Goal: Task Accomplishment & Management: Complete application form

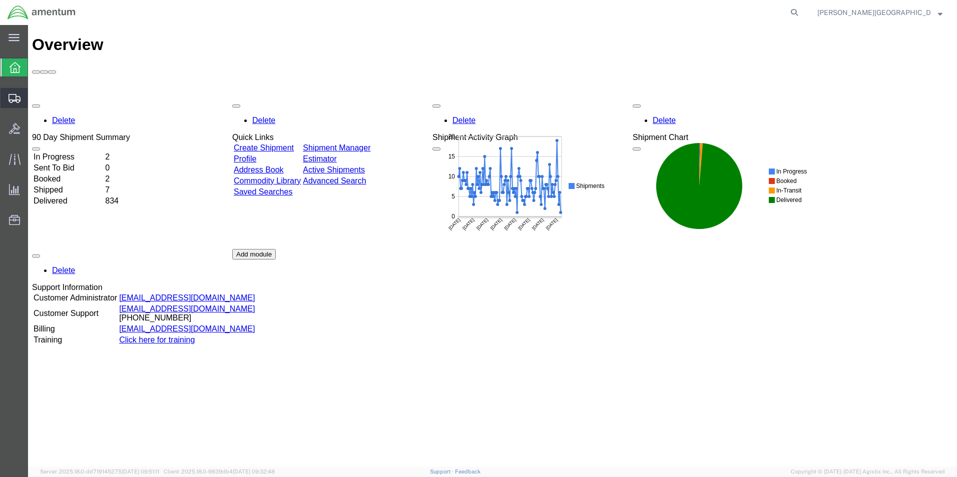
click at [0, 0] on span "Create Shipment" at bounding box center [0, 0] width 0 height 0
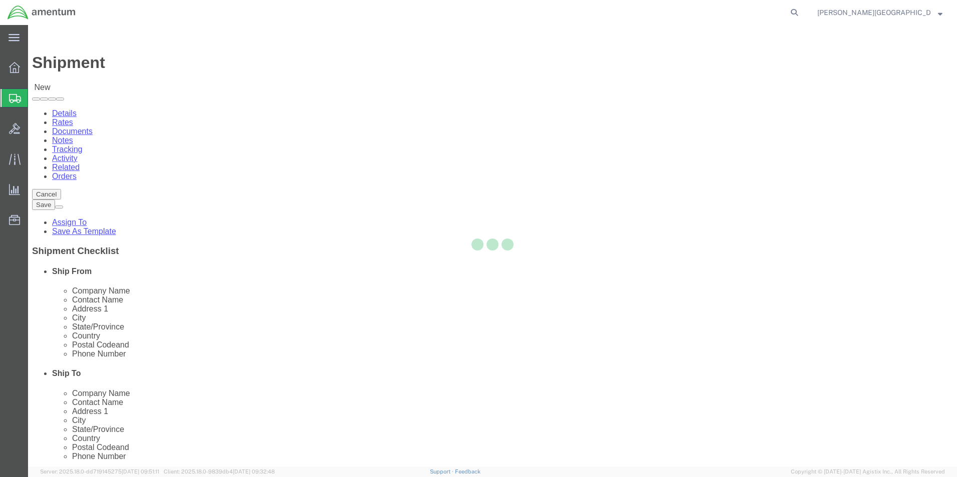
select select
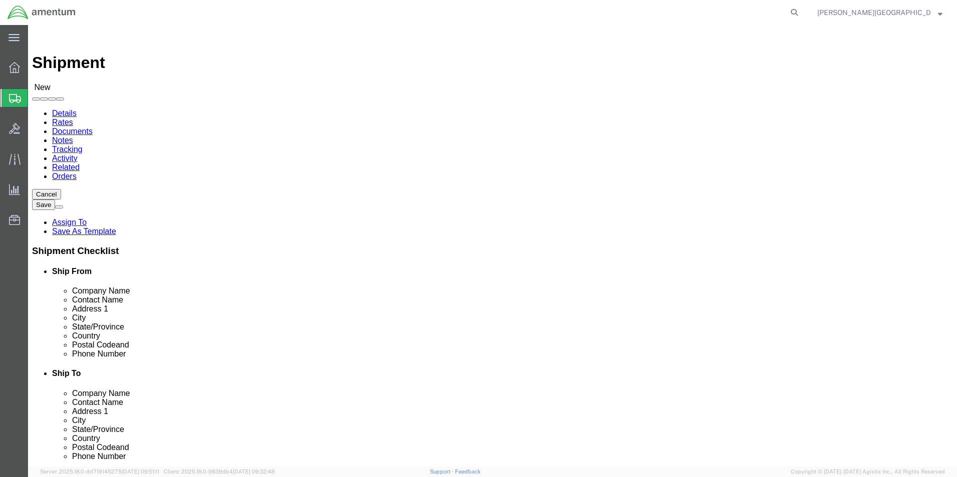
scroll to position [2052, 0]
select select "49940"
select select "[GEOGRAPHIC_DATA]"
drag, startPoint x: 200, startPoint y: 341, endPoint x: 149, endPoint y: 339, distance: 50.6
click input "text"
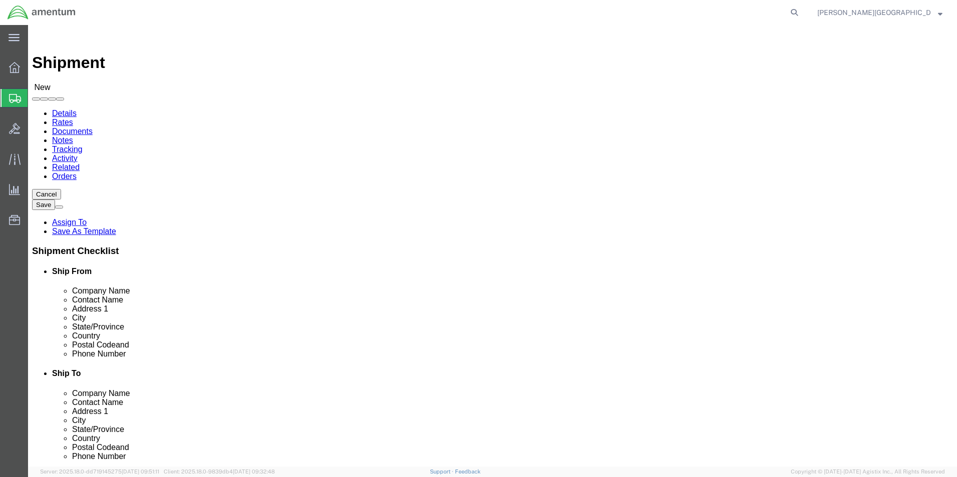
type input "[PHONE_NUMBER]"
select select "49831"
select select "[GEOGRAPHIC_DATA]"
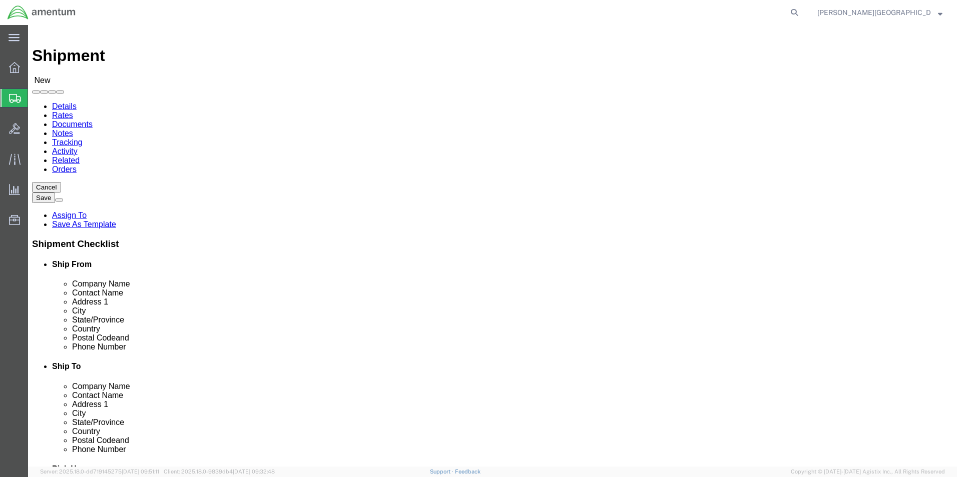
scroll to position [300, 0]
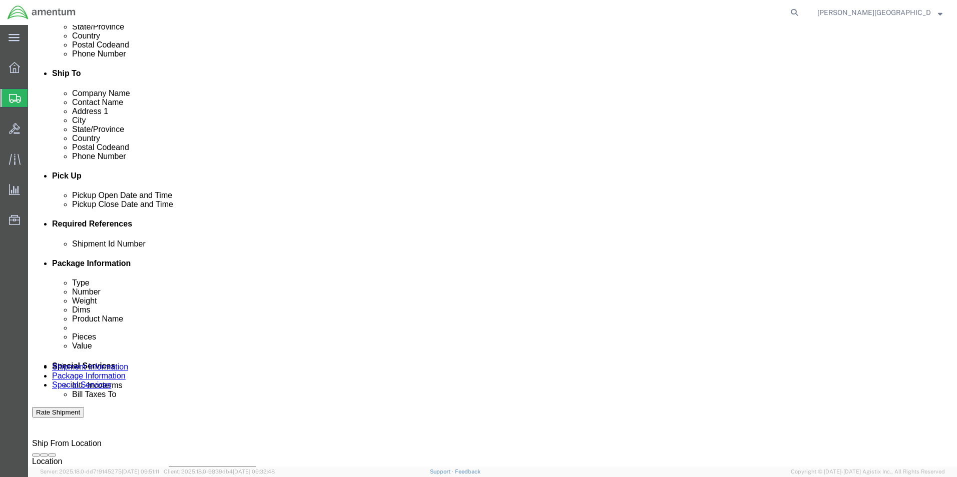
click div "[DATE] 5:00 PM"
click div "References Add reference"
click button "Add reference"
click select "Select Account Type Activity ID Airline Appointment Number ASN Batch Request # …"
select select "DEPT"
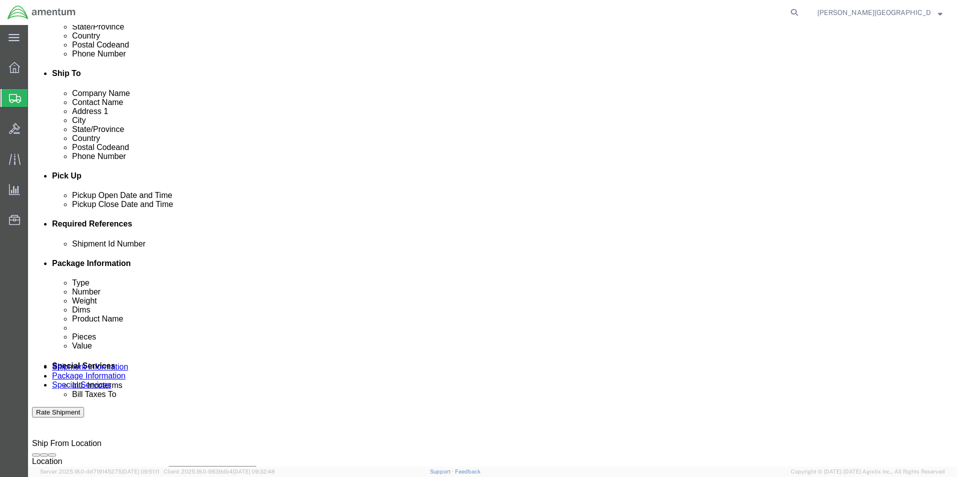
click select "Select Account Type Activity ID Airline Appointment Number ASN Batch Request # …"
click input "text"
type input "Supply Department"
click div "References Add reference"
click button "Add reference"
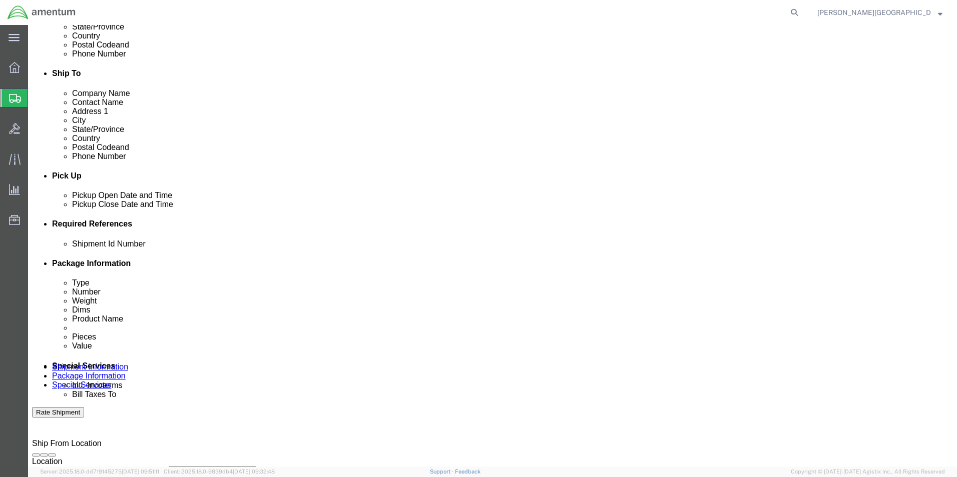
click select "Select Account Type Activity ID Airline Appointment Number ASN Batch Request # …"
select select "PROJNUM"
click select "Select Account Type Activity ID Airline Appointment Number ASN Batch Request # …"
click input "text"
click input "6118.02.03.2219.000.LRT.0000"
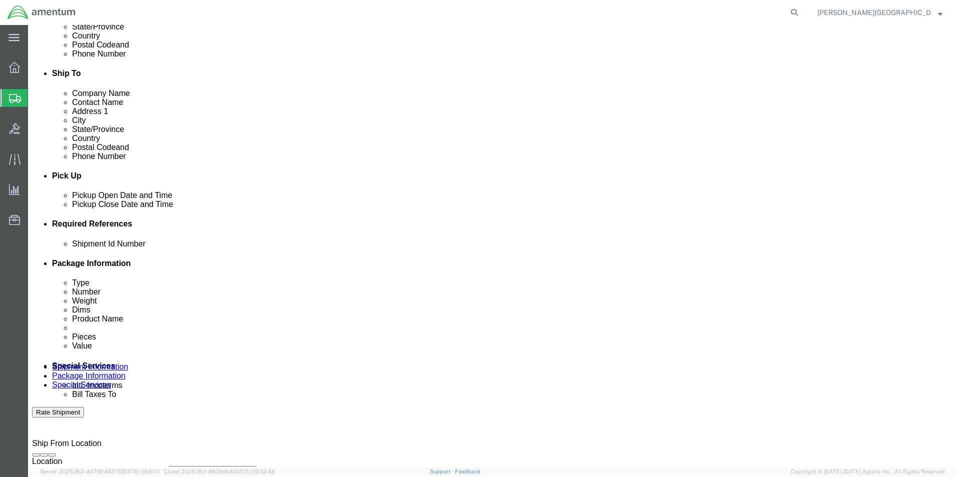
type input "6118.03.03.2219.000.LRT.0000"
click button "Add reference"
click select "Select Account Type Activity ID Airline Appointment Number ASN Batch Request # …"
select select "CUSTREF"
click select "Select Account Type Activity ID Airline Appointment Number ASN Batch Request # …"
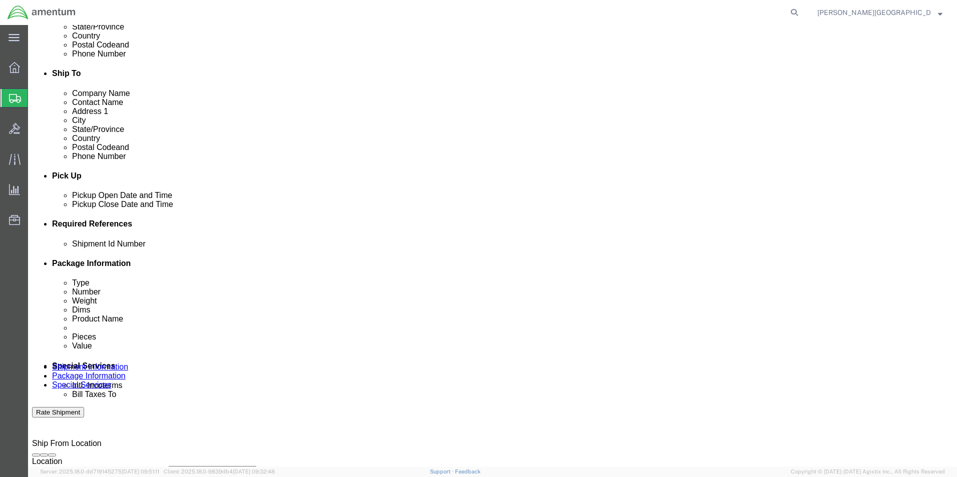
click input "text"
type input "Red Tag for Main Rotor Blade SN 9896"
click input "text"
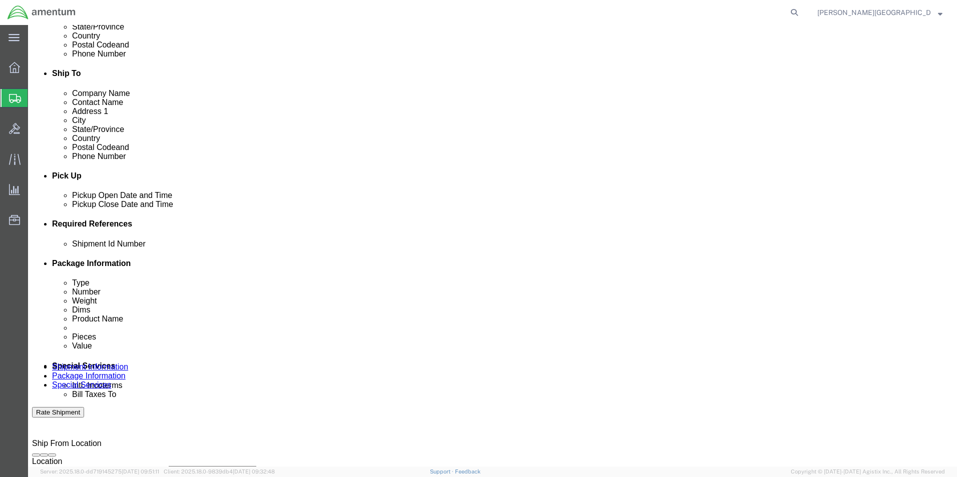
click div "Ship From Location Location [GEOGRAPHIC_DATA], [GEOGRAPHIC_DATA] My Profile Loc…"
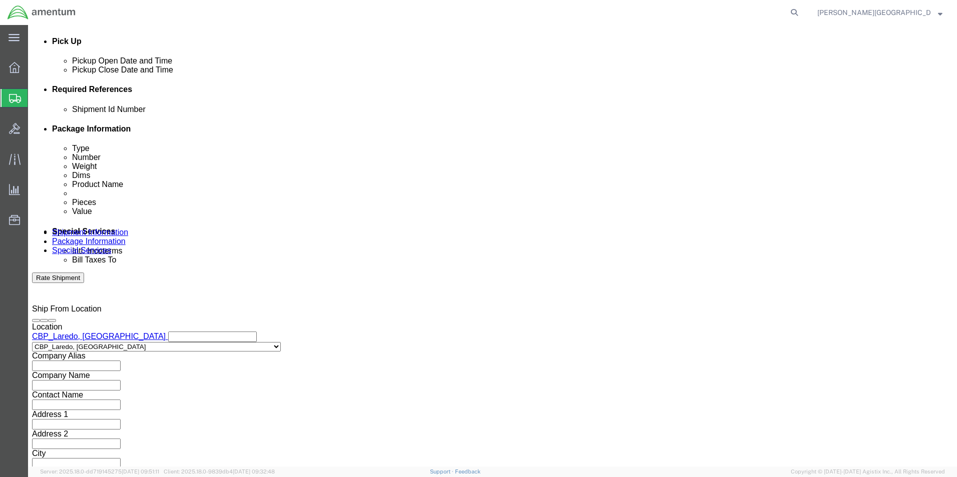
scroll to position [436, 0]
click button "Continue"
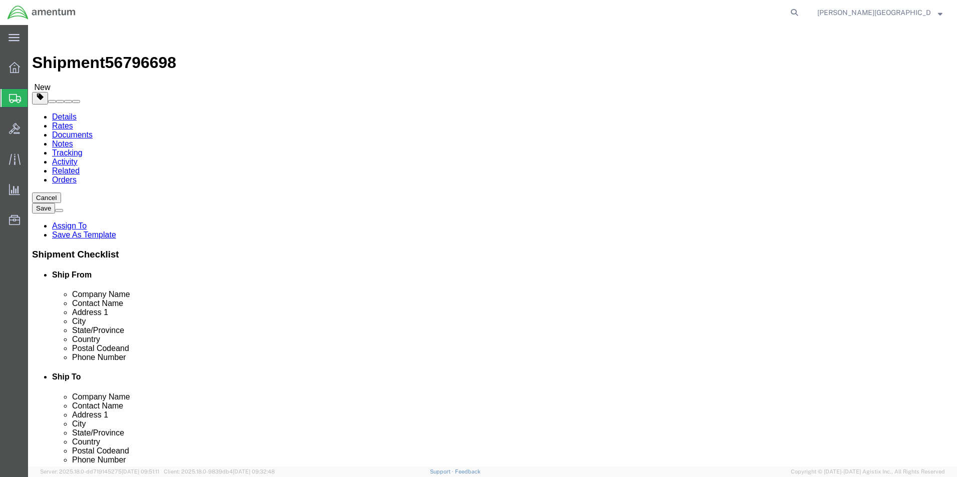
click input "text"
click select "Select BCK Boxes Bale(s) Basket(s) Bolt(s) Bottle(s) Buckets Bulk Bundle(s) Can…"
select select "ENV"
click select "Select BCK Boxes Bale(s) Basket(s) Bolt(s) Bottle(s) Buckets Bulk Bundle(s) Can…"
type input "9.50"
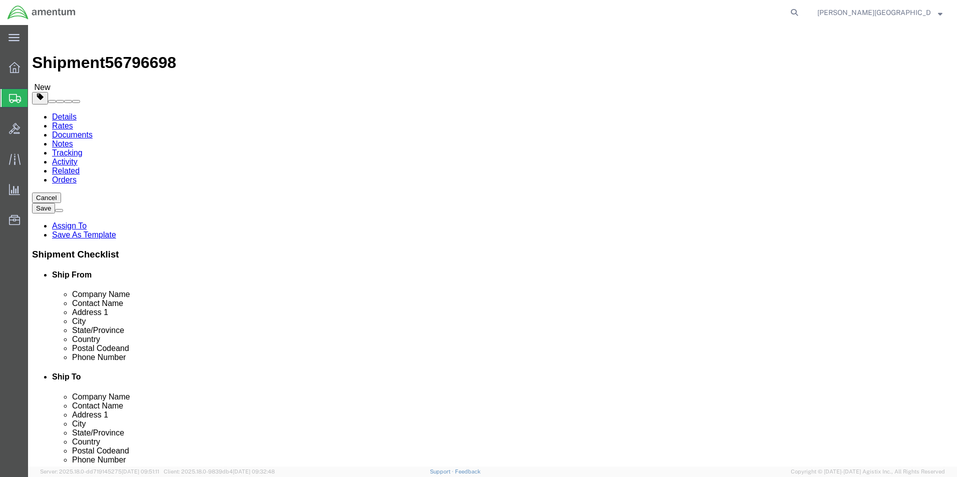
type input "12.50"
type input "0.25"
type input "1"
click link "Add Content"
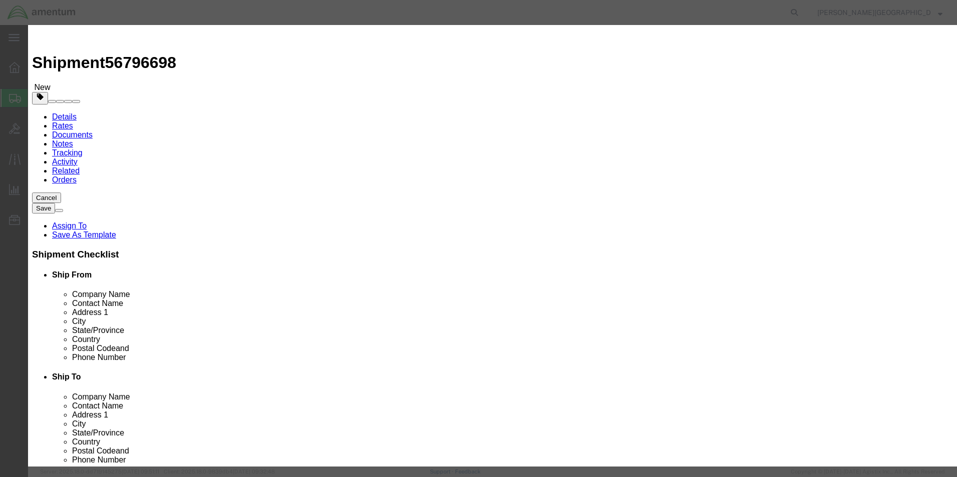
click input "text"
type input "Main Rotor Blade"
click textarea
type textarea "P"
type textarea "SN:"
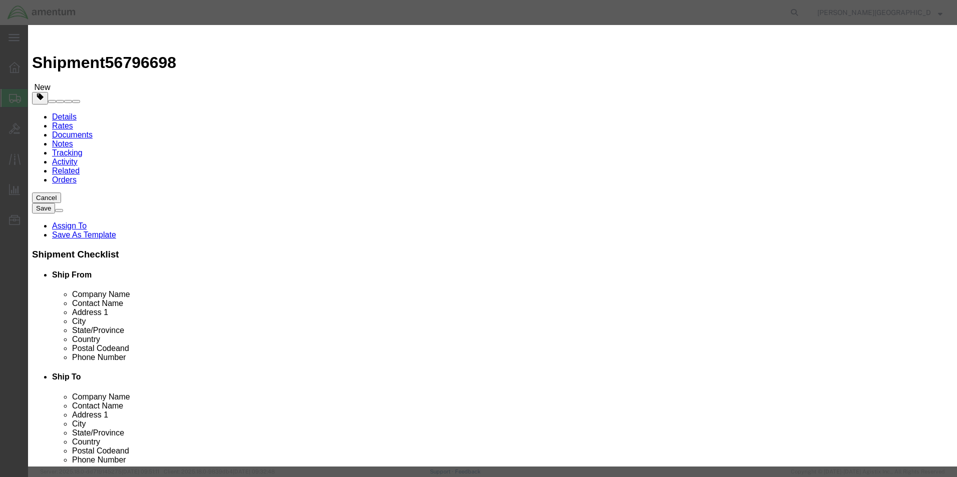
click input "Main Rotor Blade"
type input "Main Rotor Blade Red Tag SN 9896"
click textarea "SN:"
type textarea "S"
click div "0"
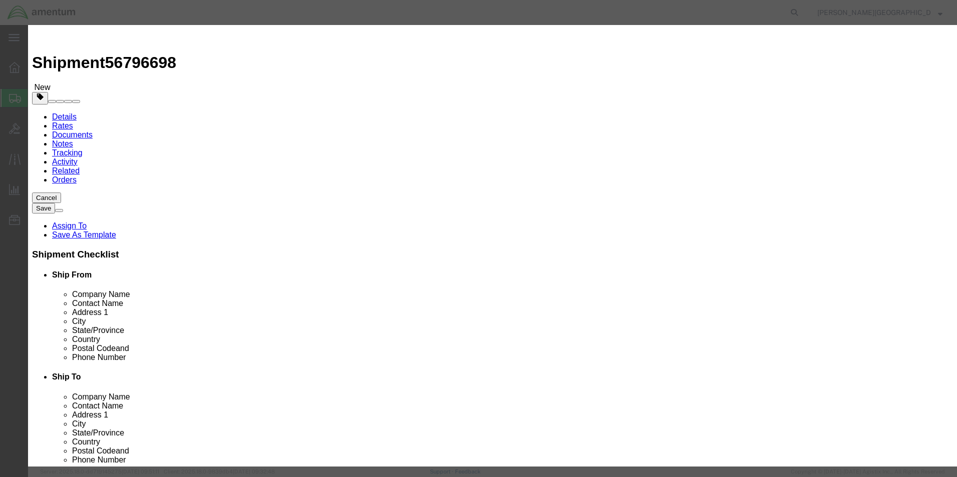
click div "Product Name Main Rotor Blade Red Tag SN 9896 Main Rotor Blade Pieces 0 Select …"
click input "0"
type input "1"
click input "text"
type input "10.00"
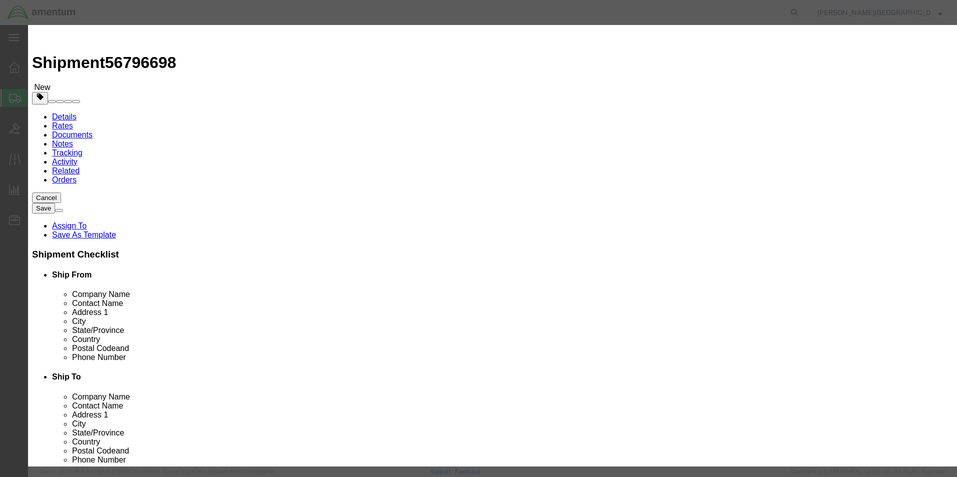
click button "Save & Close"
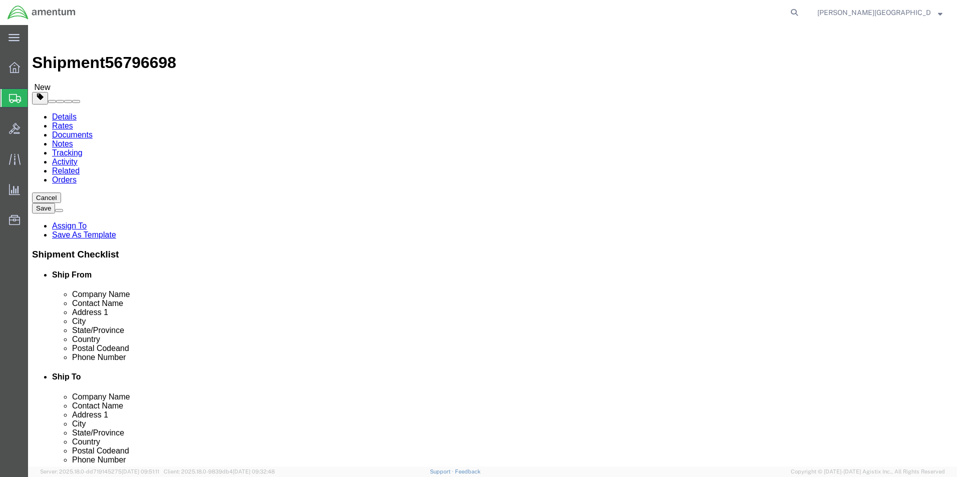
click button "Previous"
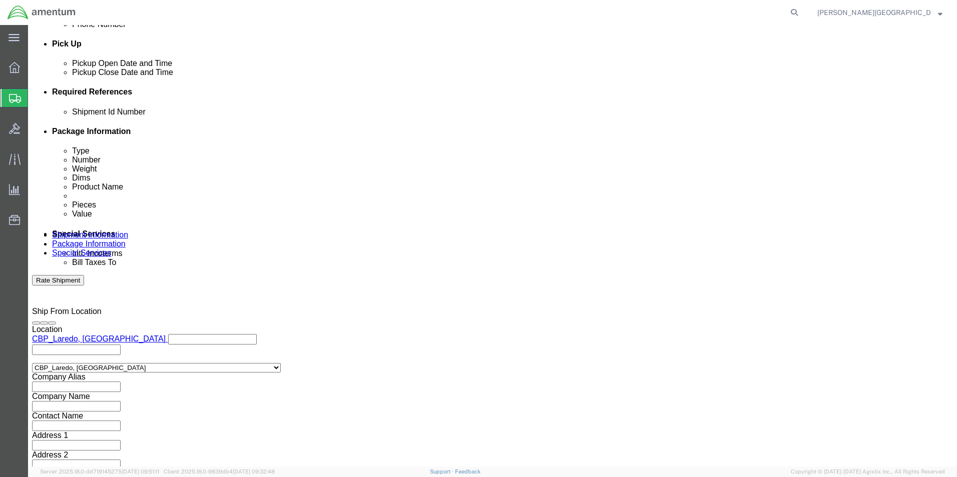
scroll to position [436, 0]
click input "text"
type input "56796698"
click button "Continue"
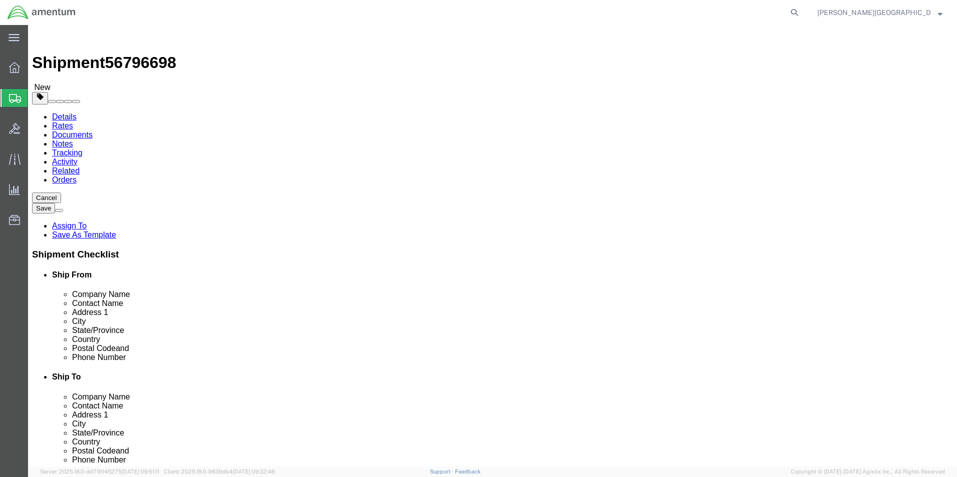
click button "Continue"
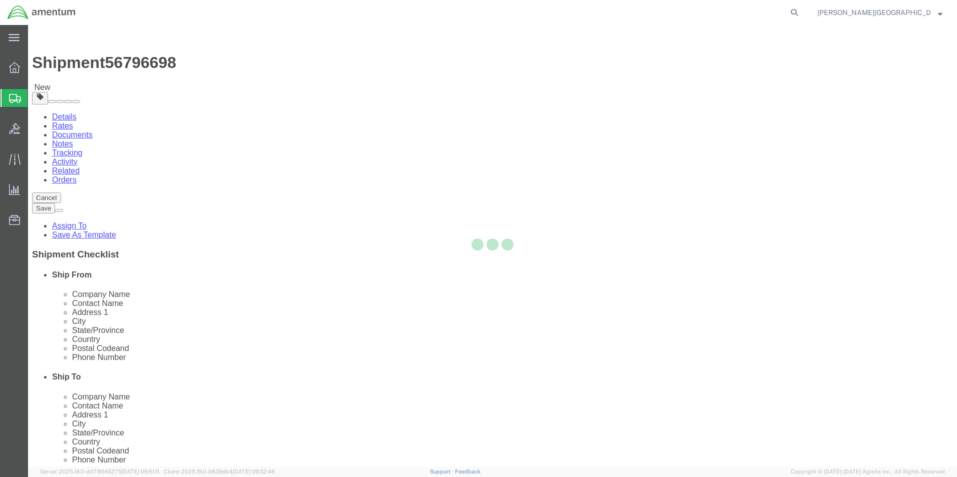
select select
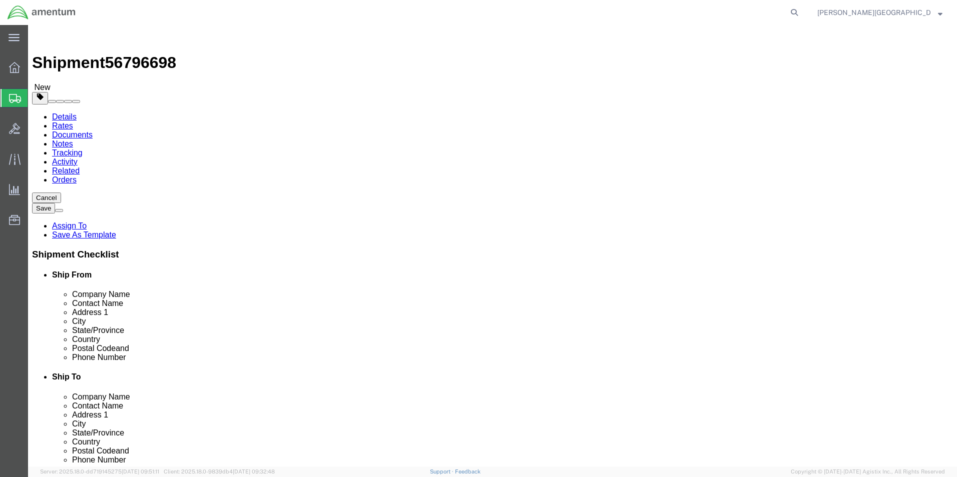
click button "Rate Shipment"
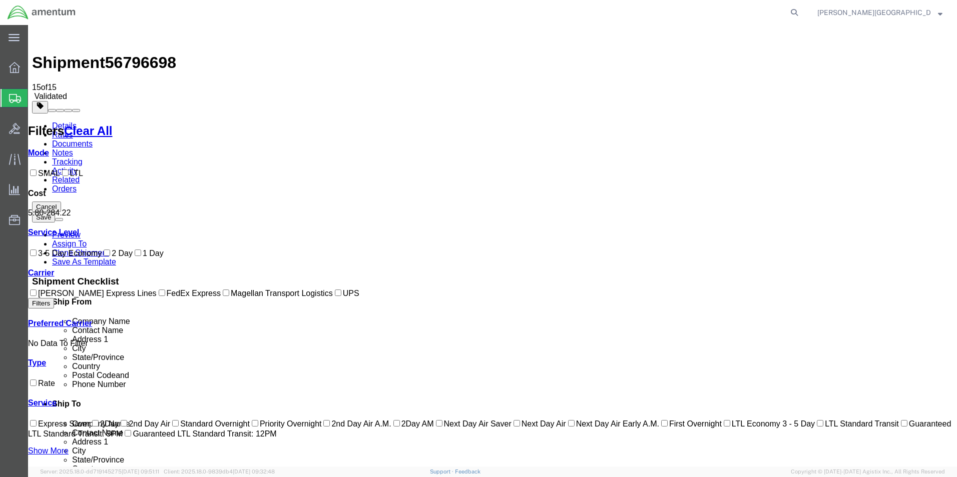
checkbox input "true"
